Goal: Transaction & Acquisition: Purchase product/service

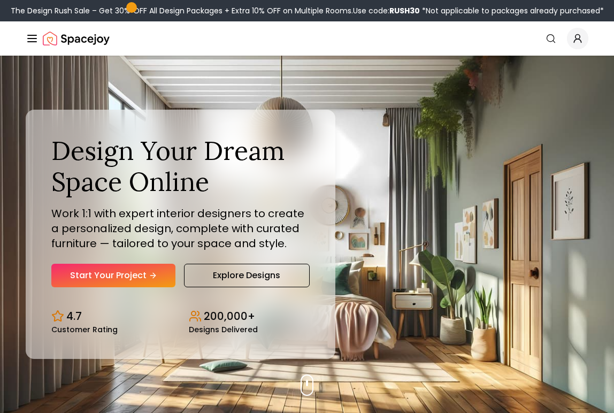
click at [29, 37] on icon "Global" at bounding box center [32, 38] width 13 height 13
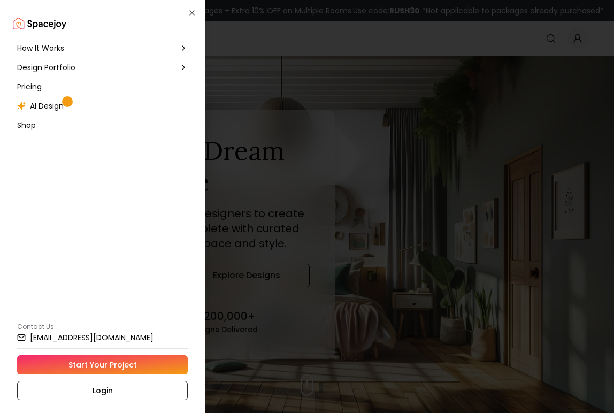
click at [34, 48] on span "How It Works" at bounding box center [40, 48] width 47 height 11
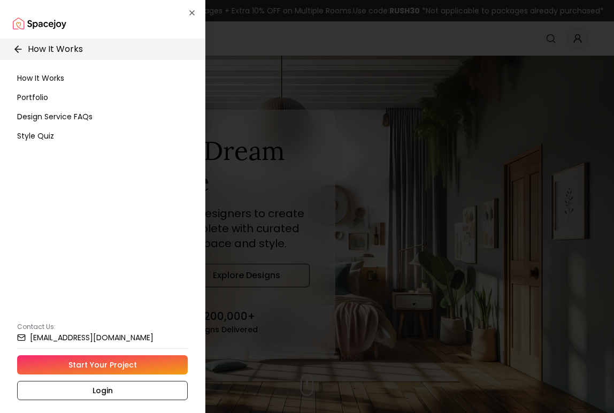
click at [33, 78] on span "How It Works" at bounding box center [40, 78] width 47 height 11
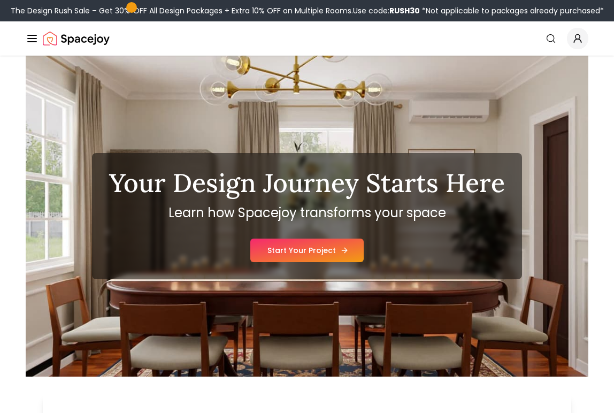
click at [298, 250] on link "Start Your Project" at bounding box center [306, 250] width 113 height 24
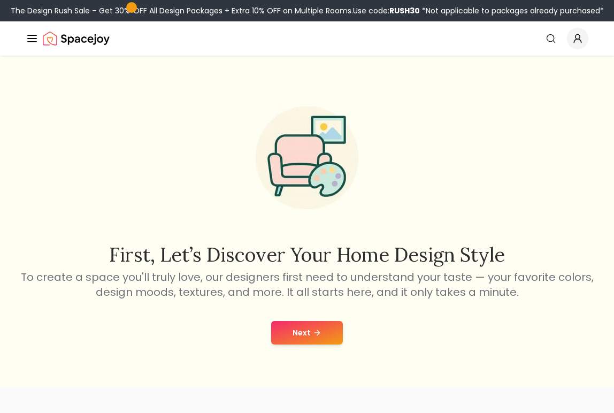
click at [298, 322] on button "Next" at bounding box center [307, 333] width 72 height 24
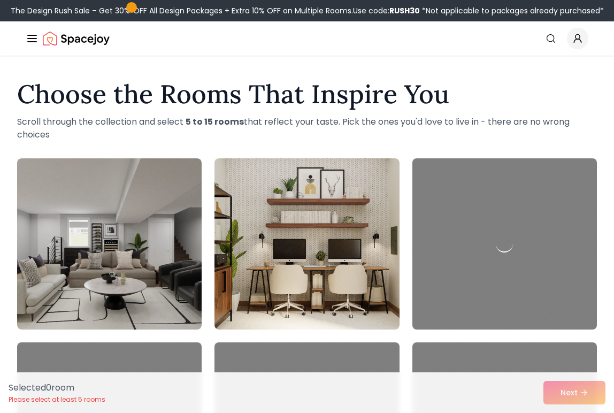
click at [30, 35] on line "Global" at bounding box center [32, 35] width 9 height 0
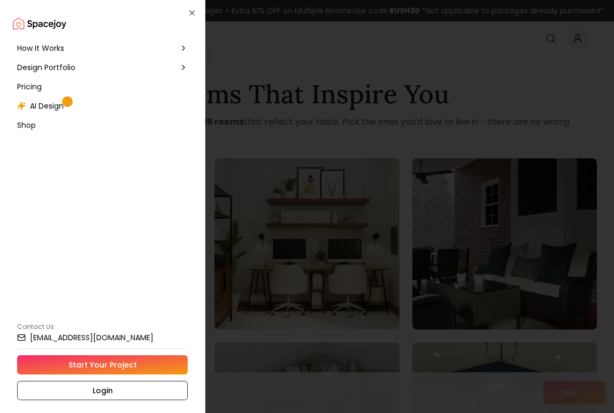
click at [34, 86] on span "Pricing" at bounding box center [29, 86] width 25 height 11
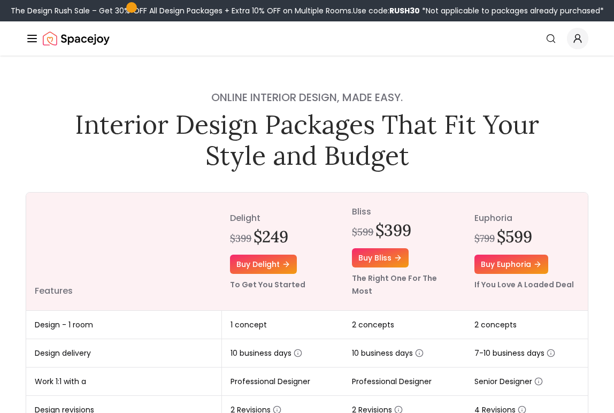
click at [31, 38] on line "Global" at bounding box center [32, 38] width 9 height 0
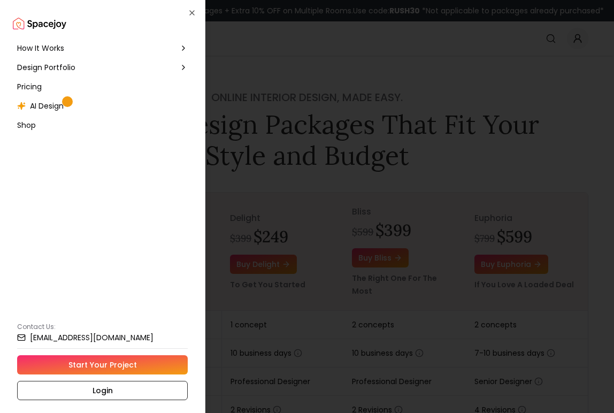
click at [25, 125] on span "Shop" at bounding box center [26, 125] width 19 height 11
